Goal: Browse casually

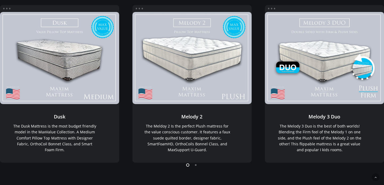
scroll to position [104, 0]
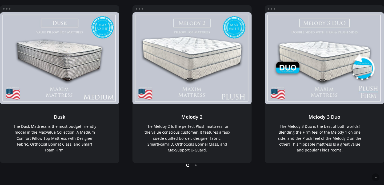
click at [191, 65] on link "Melody 2" at bounding box center [191, 58] width 119 height 92
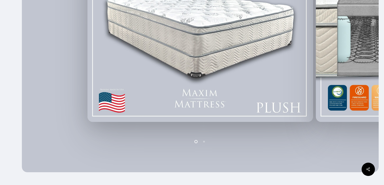
scroll to position [201, 0]
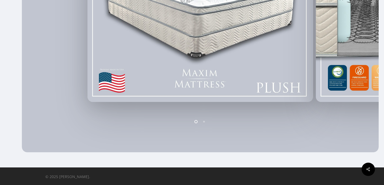
click at [205, 121] on li "Page dot 2" at bounding box center [204, 122] width 8 height 8
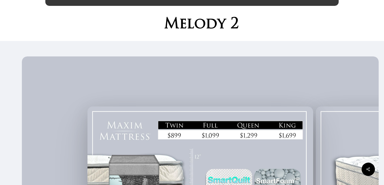
scroll to position [0, 0]
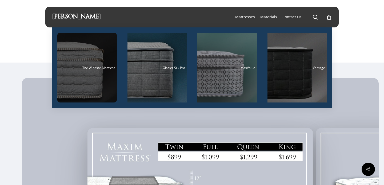
click at [90, 61] on div "Main Menu" at bounding box center [86, 68] width 59 height 70
